Goal: Transaction & Acquisition: Purchase product/service

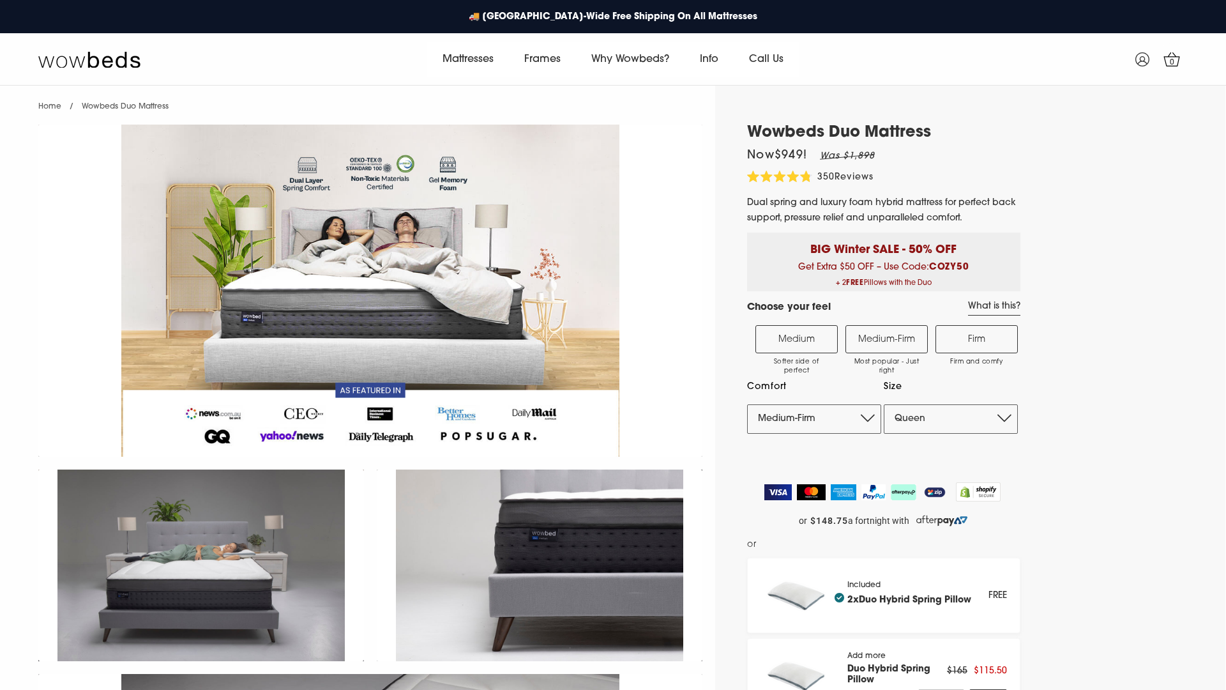
select select "Medium-Firm"
select select "Queen"
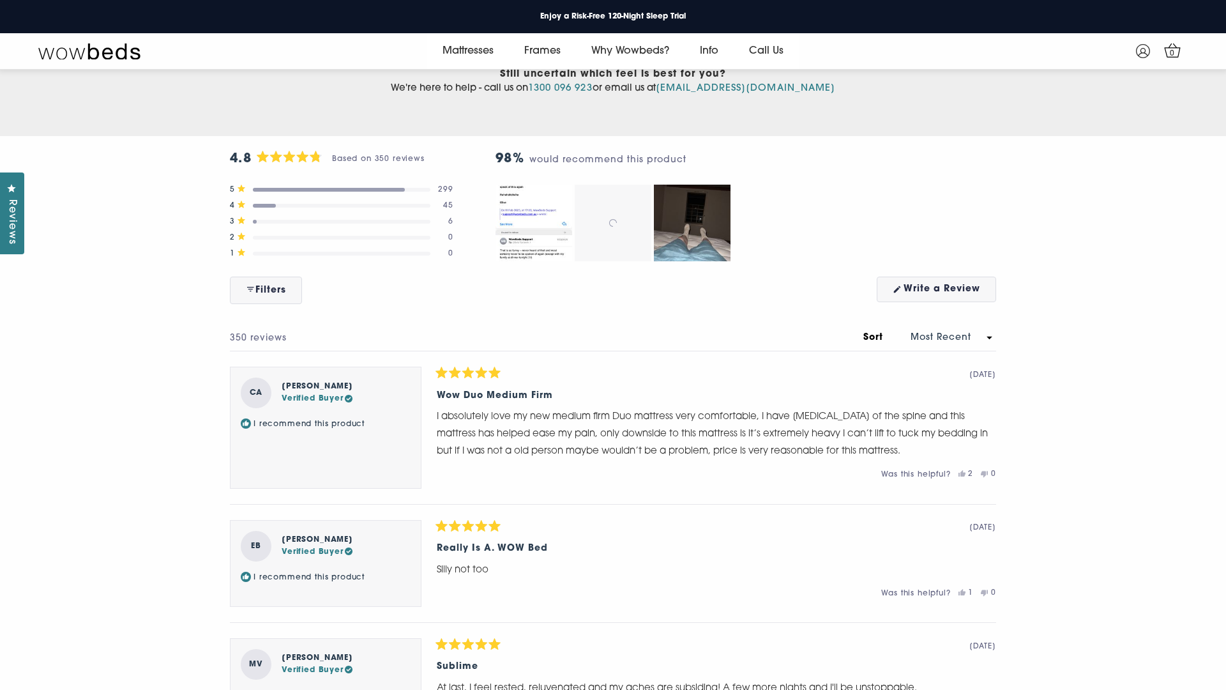
scroll to position [6491, 0]
